Goal: Navigation & Orientation: Find specific page/section

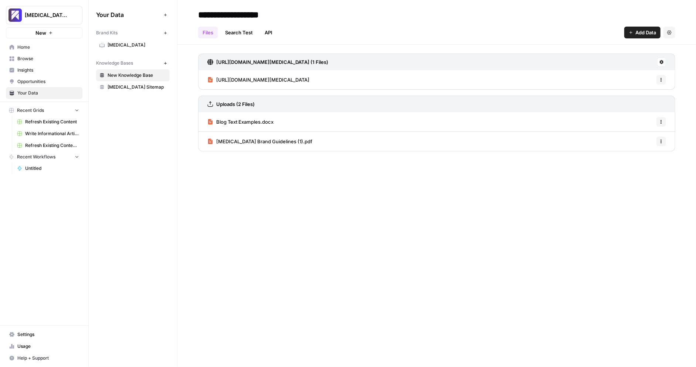
click at [39, 44] on span "Home" at bounding box center [48, 47] width 62 height 7
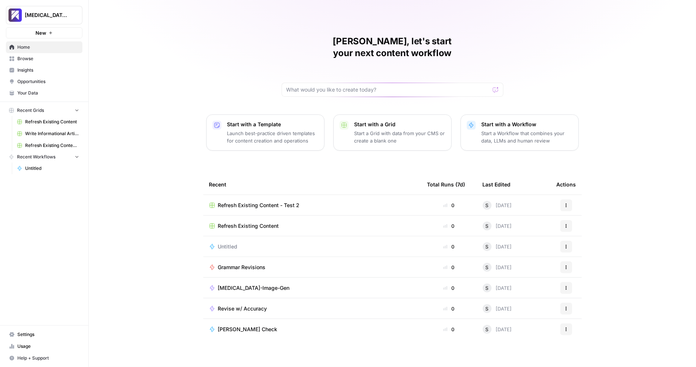
click at [43, 340] on link "Settings" at bounding box center [44, 335] width 76 height 12
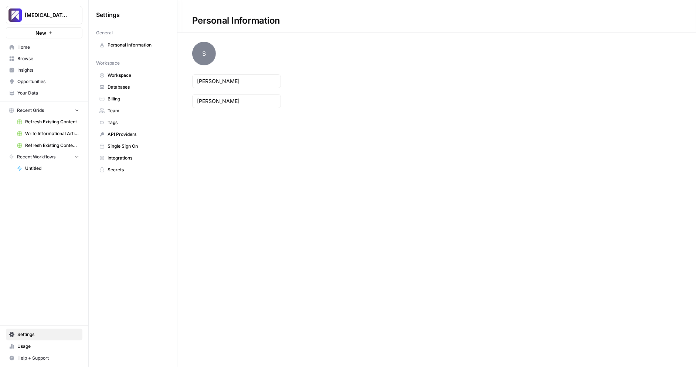
click at [44, 348] on span "Usage" at bounding box center [48, 346] width 62 height 7
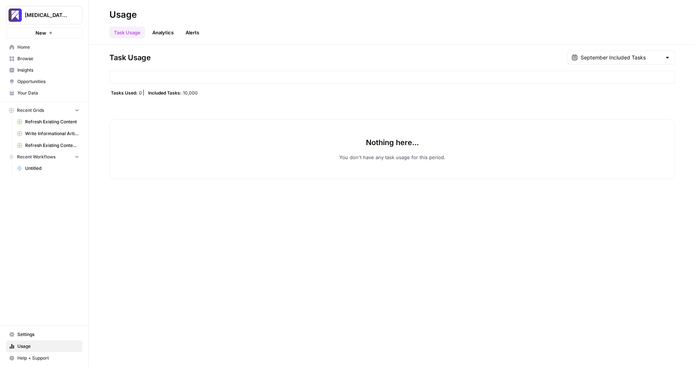
click at [52, 136] on link "Write Informational Article" at bounding box center [48, 134] width 69 height 12
